Goal: Task Accomplishment & Management: Complete application form

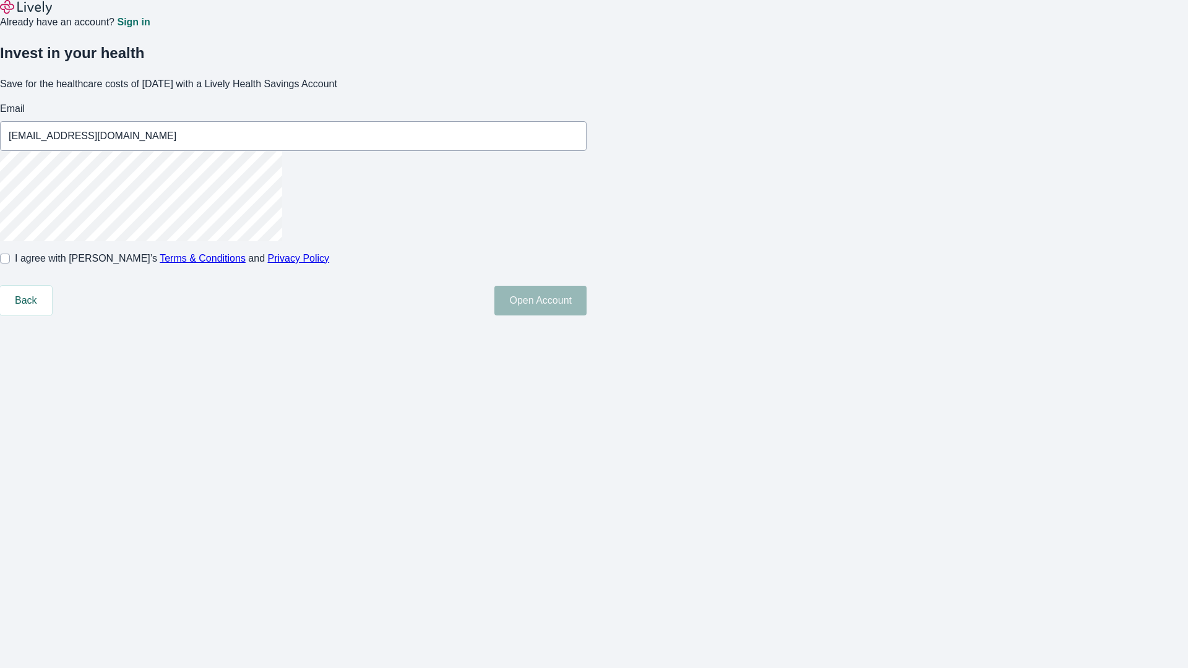
click at [10, 264] on input "I agree with Lively’s Terms & Conditions and Privacy Policy" at bounding box center [5, 259] width 10 height 10
checkbox input "true"
click at [586, 315] on button "Open Account" at bounding box center [540, 301] width 92 height 30
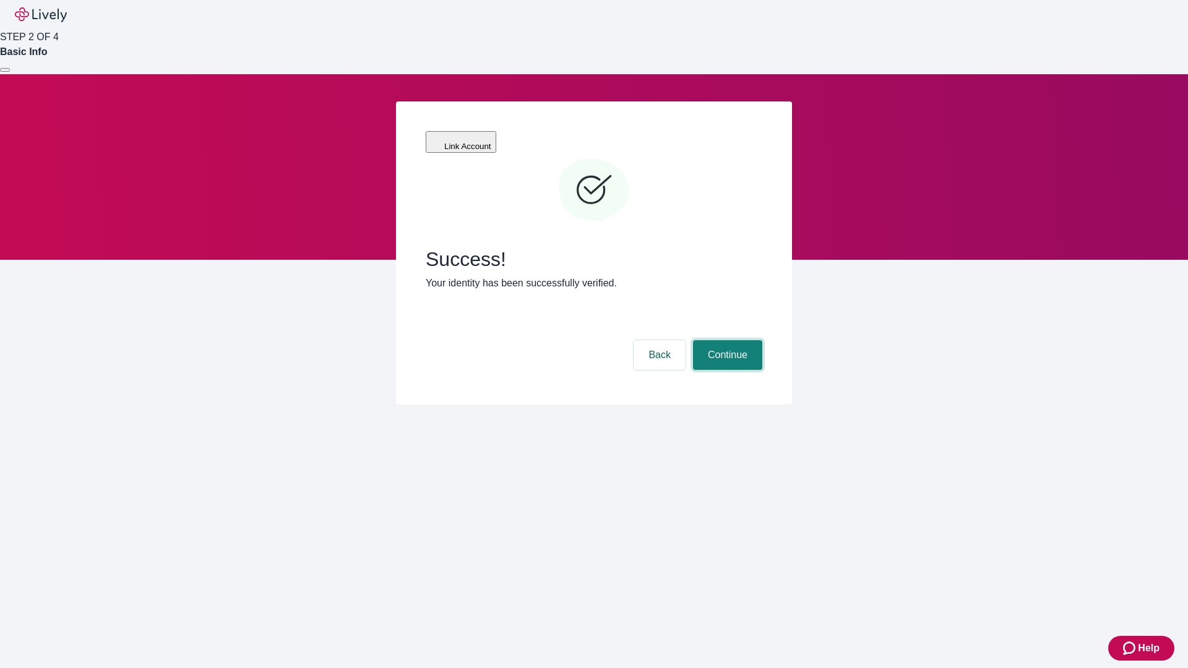
click at [726, 340] on button "Continue" at bounding box center [727, 355] width 69 height 30
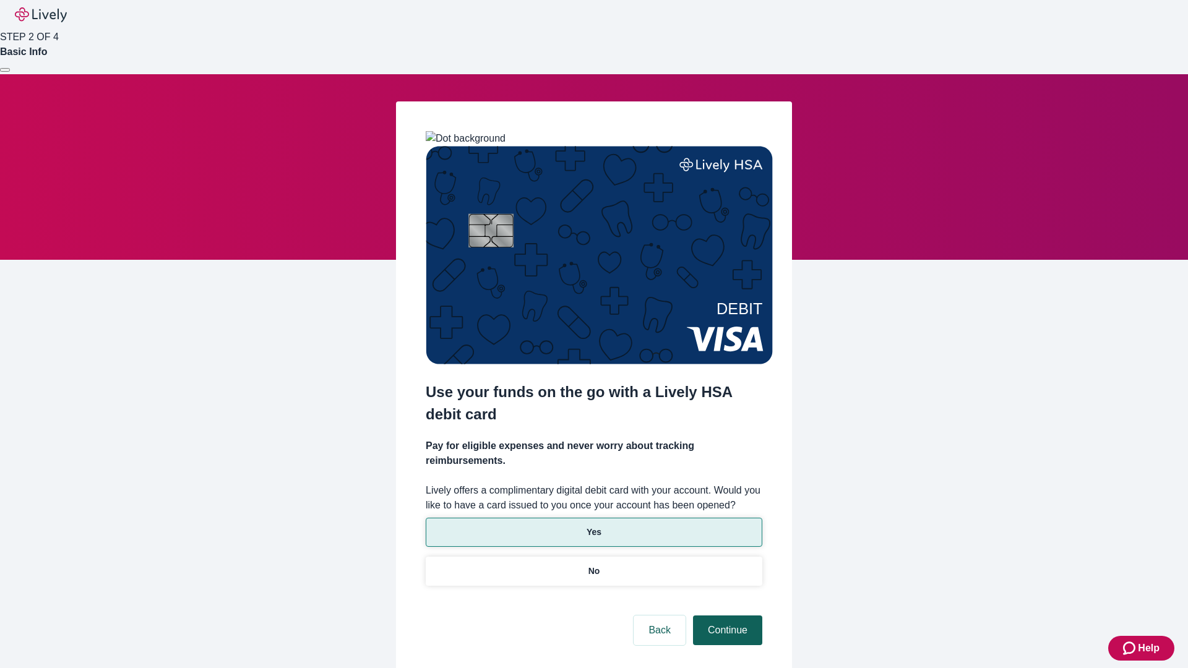
click at [593, 526] on p "Yes" at bounding box center [593, 532] width 15 height 13
click at [726, 615] on button "Continue" at bounding box center [727, 630] width 69 height 30
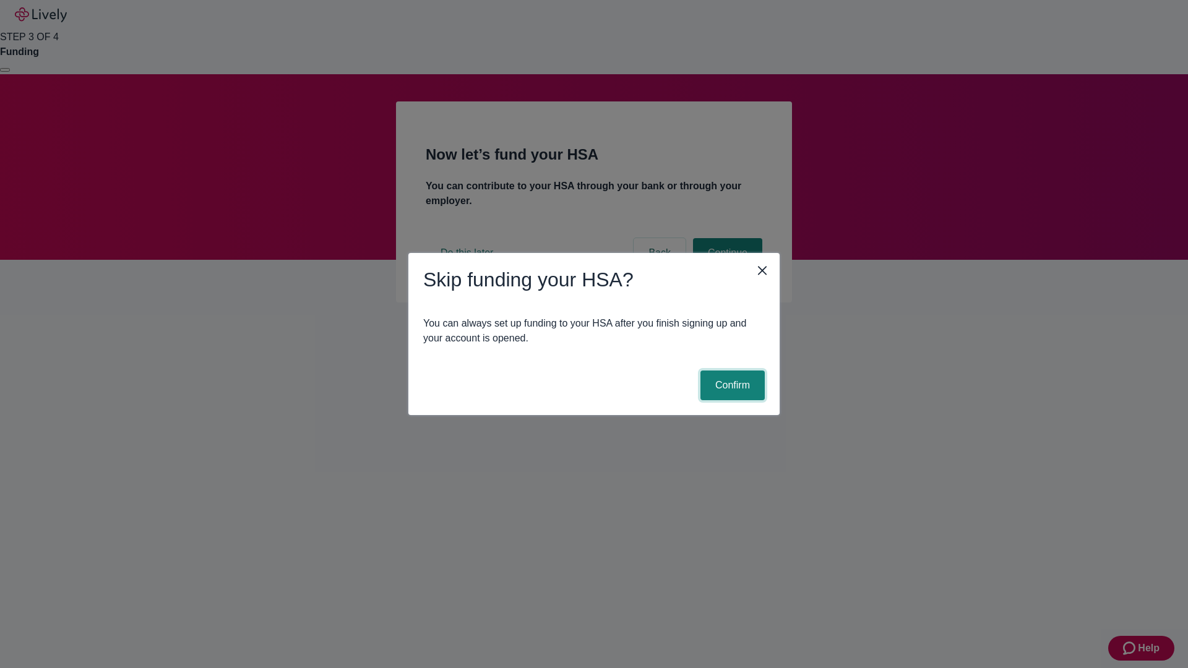
click at [731, 385] on button "Confirm" at bounding box center [732, 386] width 64 height 30
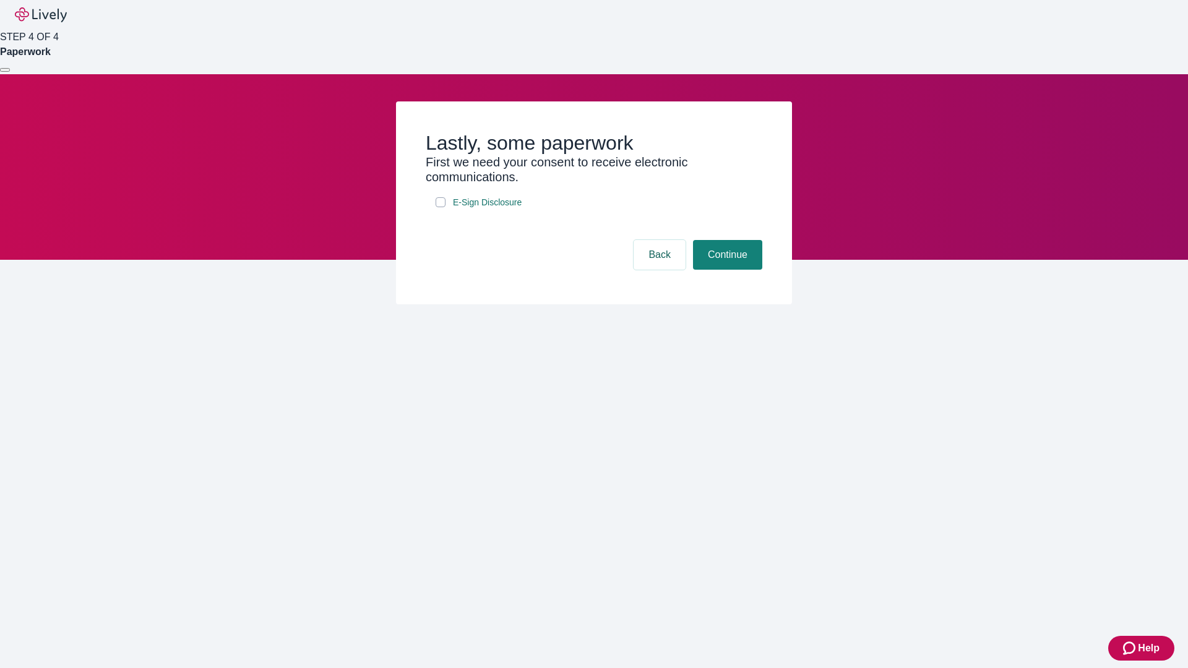
click at [440, 207] on input "E-Sign Disclosure" at bounding box center [440, 202] width 10 height 10
checkbox input "true"
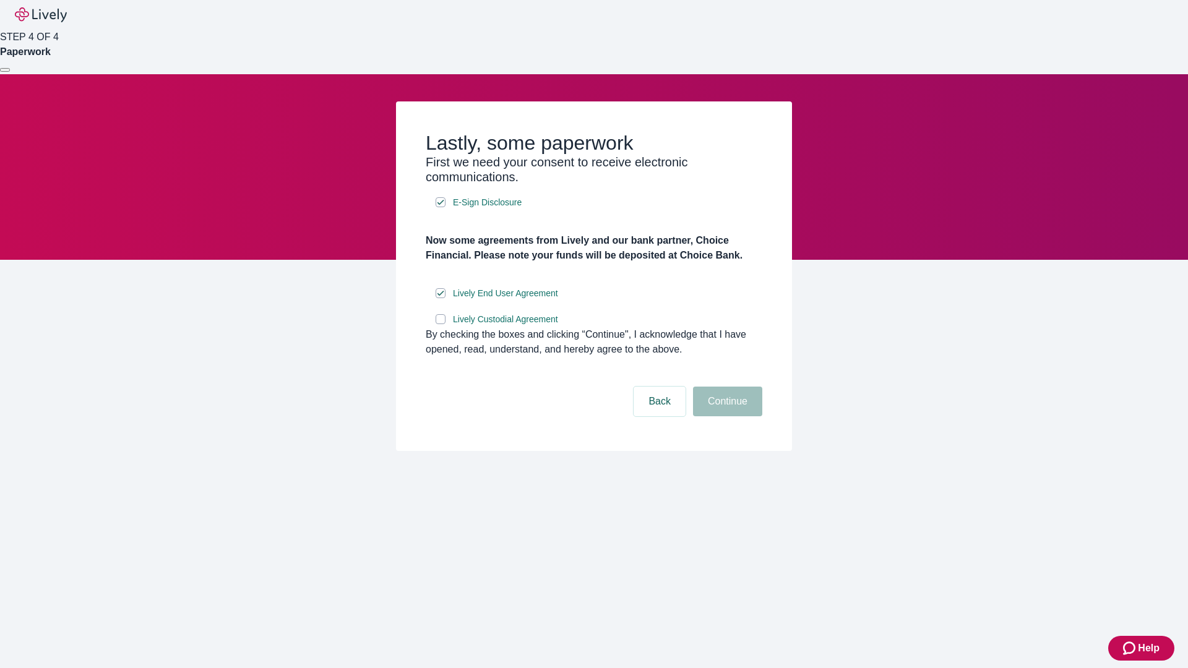
click at [440, 324] on input "Lively Custodial Agreement" at bounding box center [440, 319] width 10 height 10
checkbox input "true"
click at [726, 416] on button "Continue" at bounding box center [727, 402] width 69 height 30
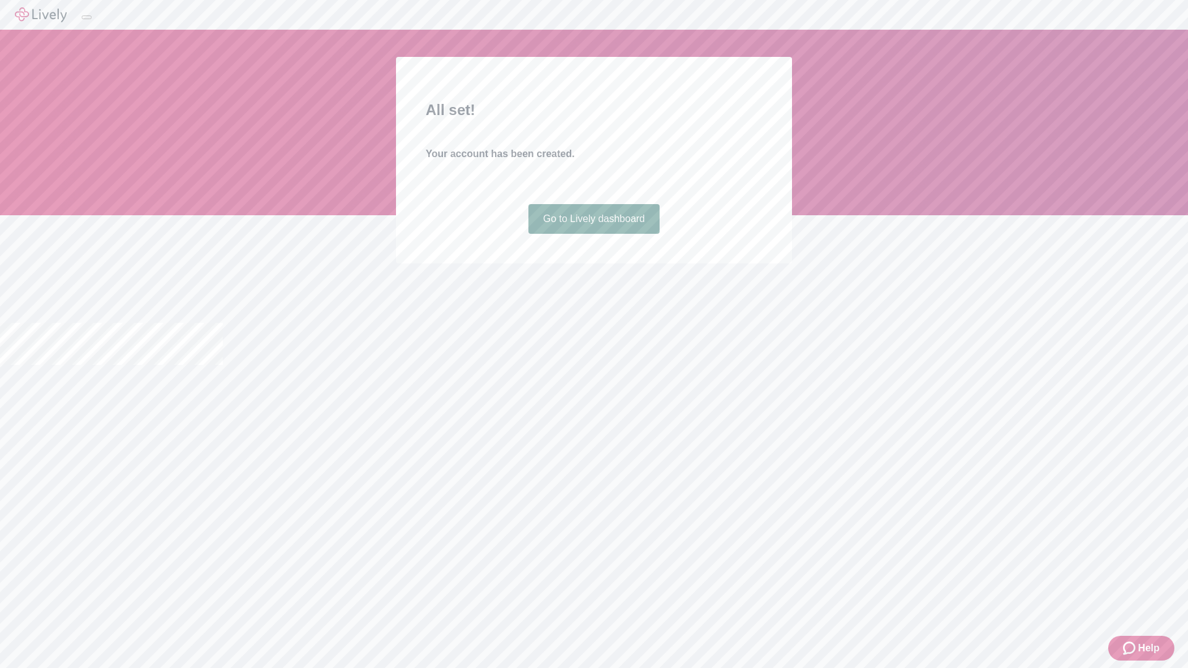
click at [593, 234] on link "Go to Lively dashboard" at bounding box center [594, 219] width 132 height 30
